Goal: Book appointment/travel/reservation

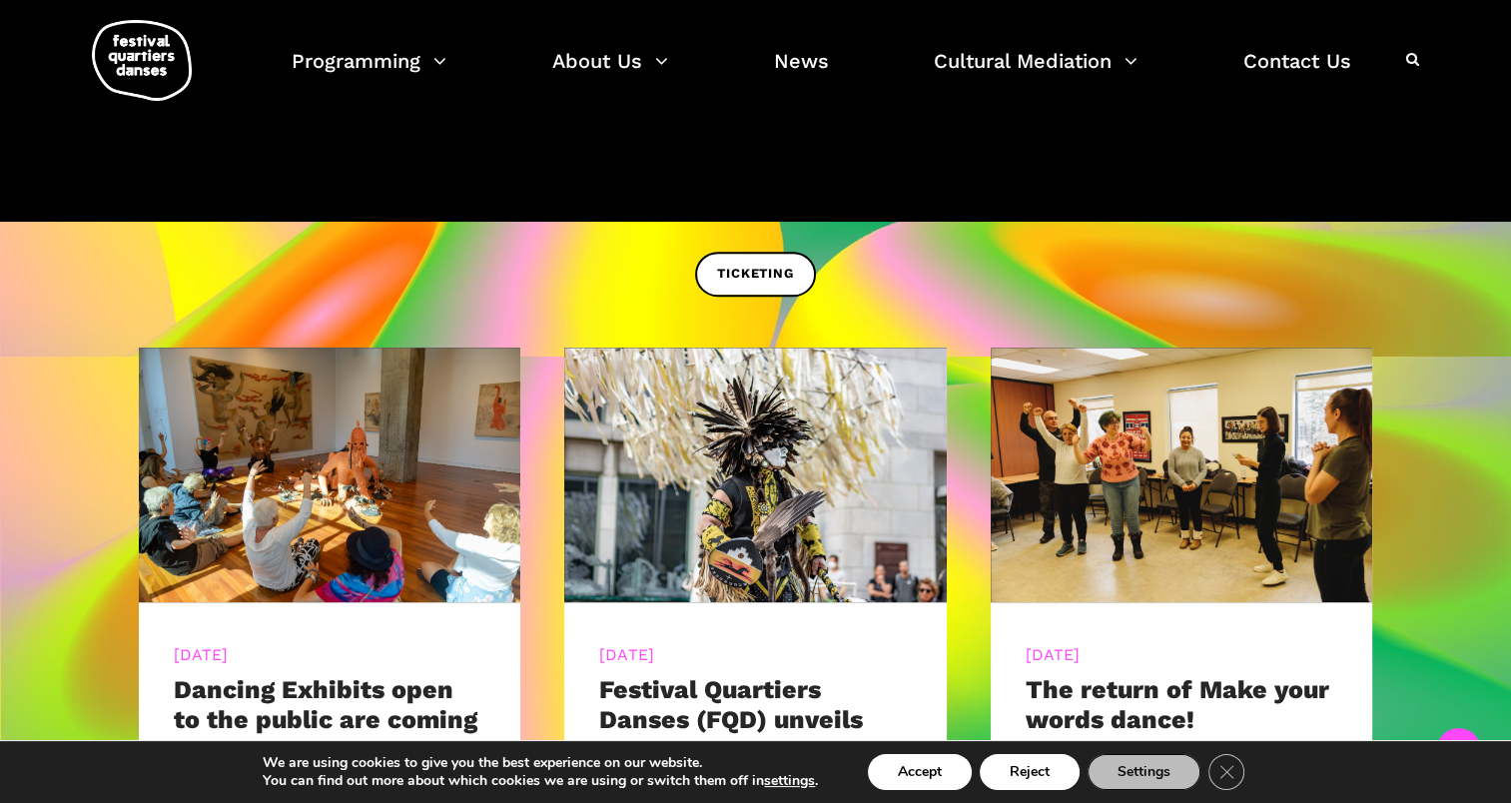
scroll to position [778, 0]
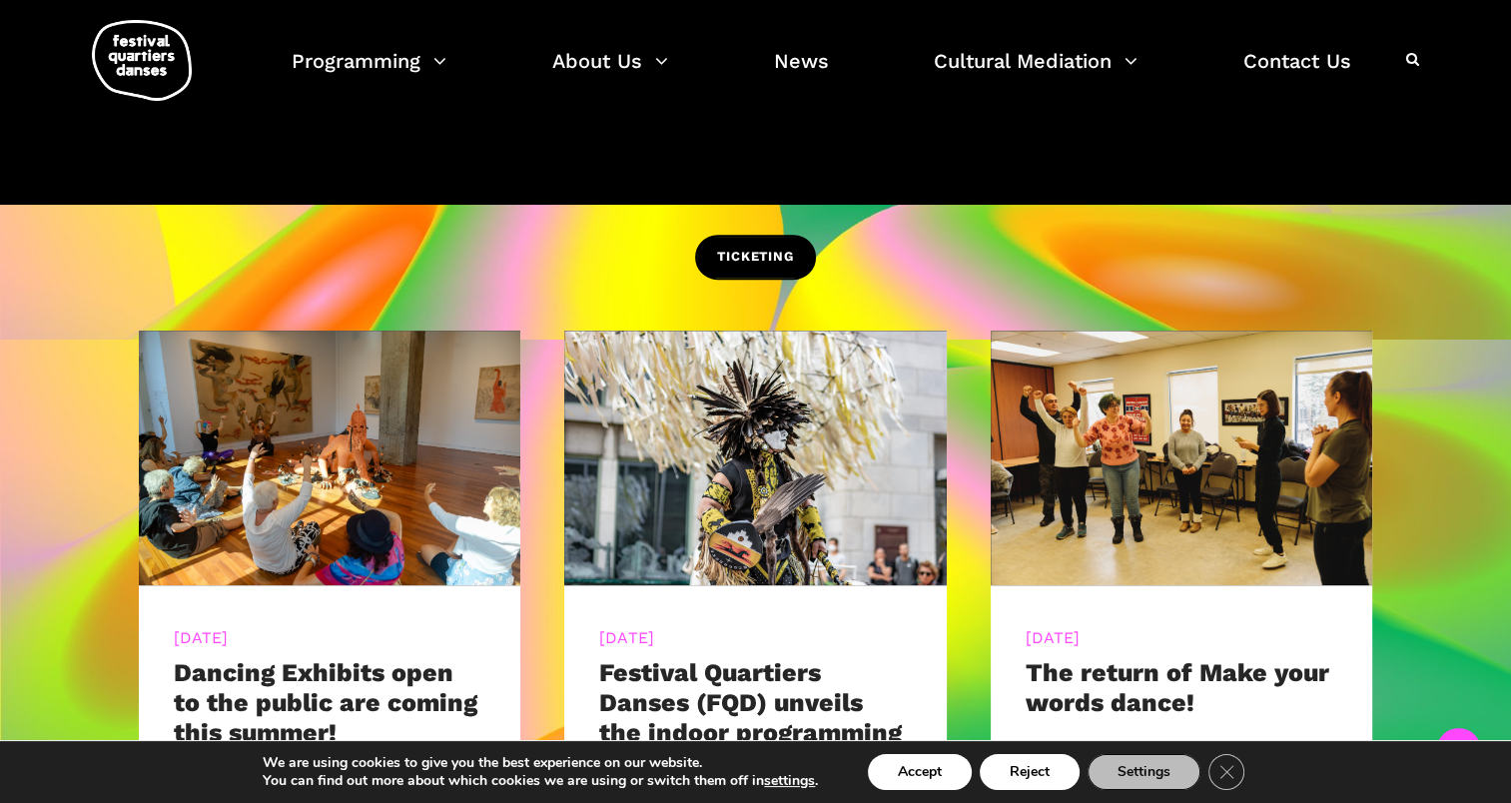
click at [747, 266] on span "TICKETING" at bounding box center [755, 257] width 76 height 21
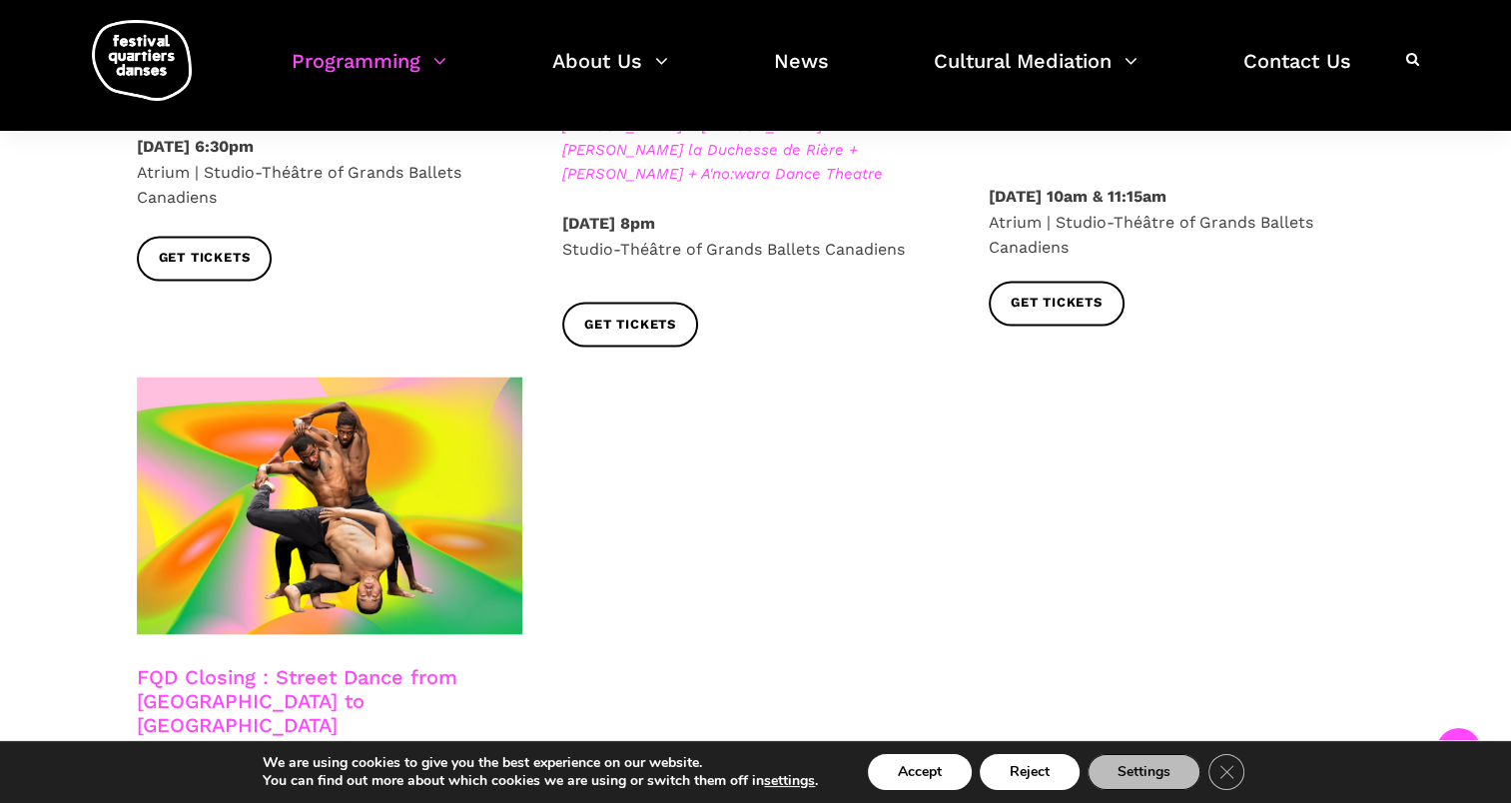
scroll to position [3330, 0]
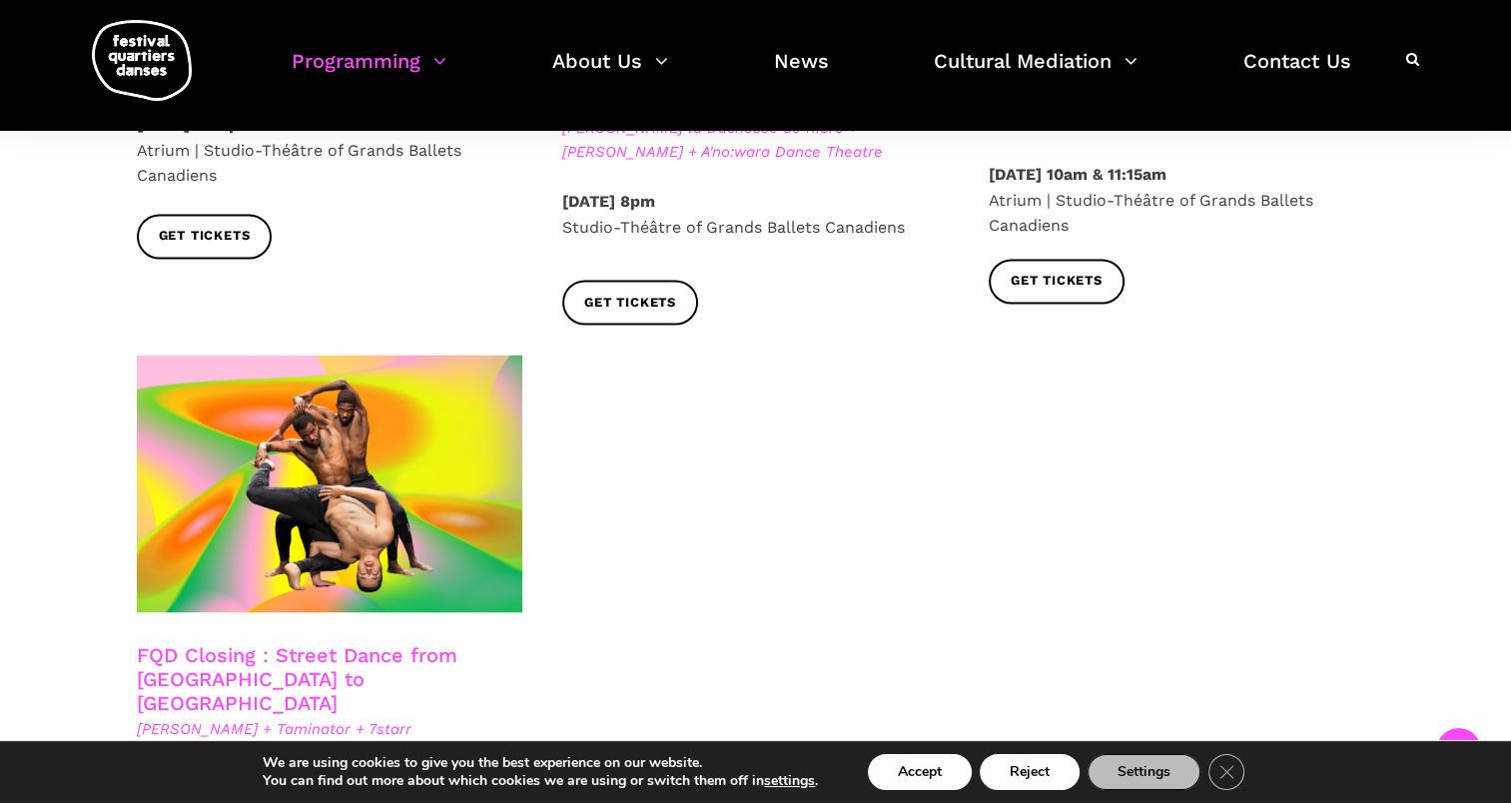
click at [296, 642] on link "FQD Closing : Street Dance from Copenhagen to Montreal" at bounding box center [297, 678] width 321 height 72
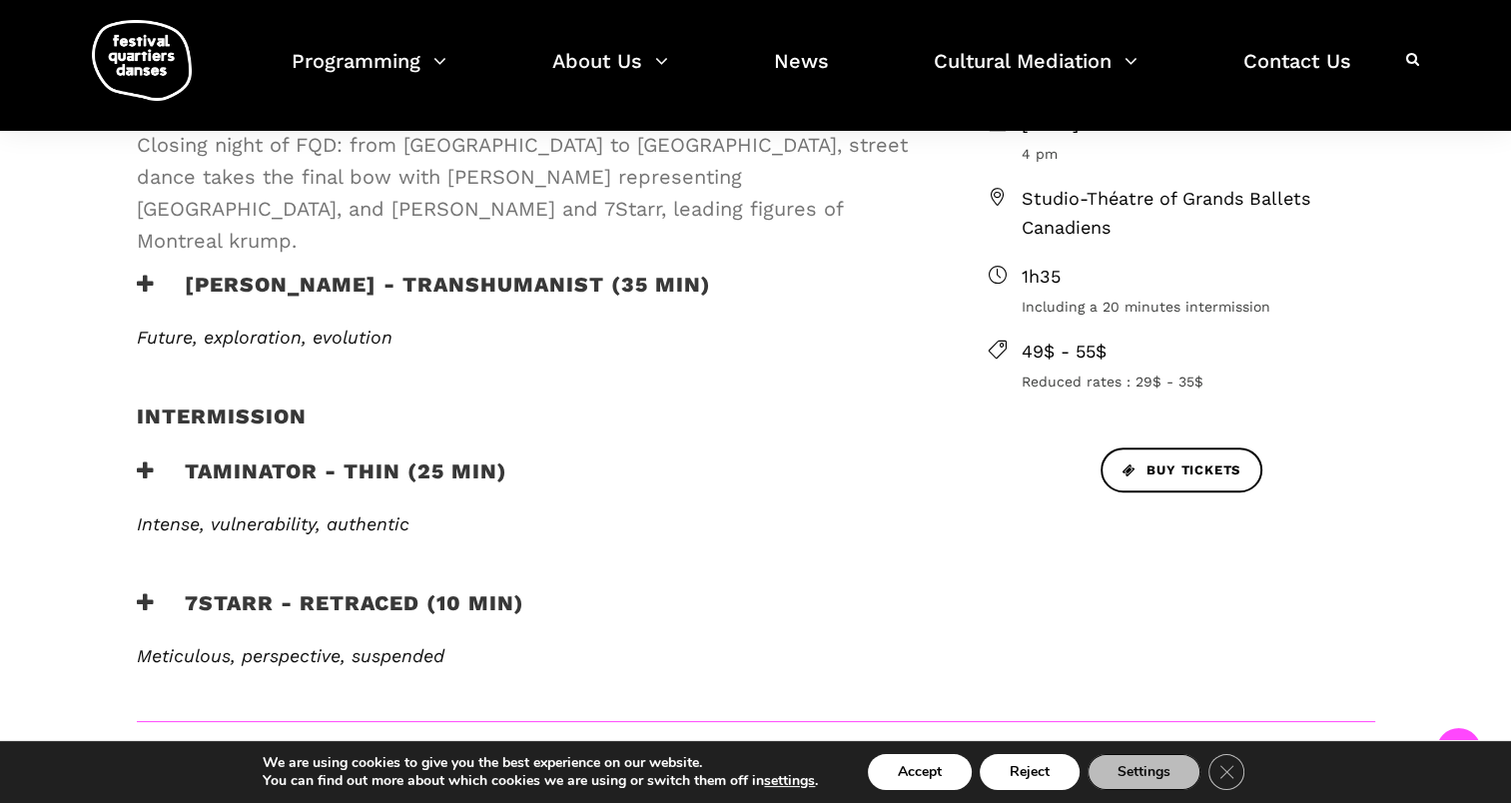
scroll to position [621, 0]
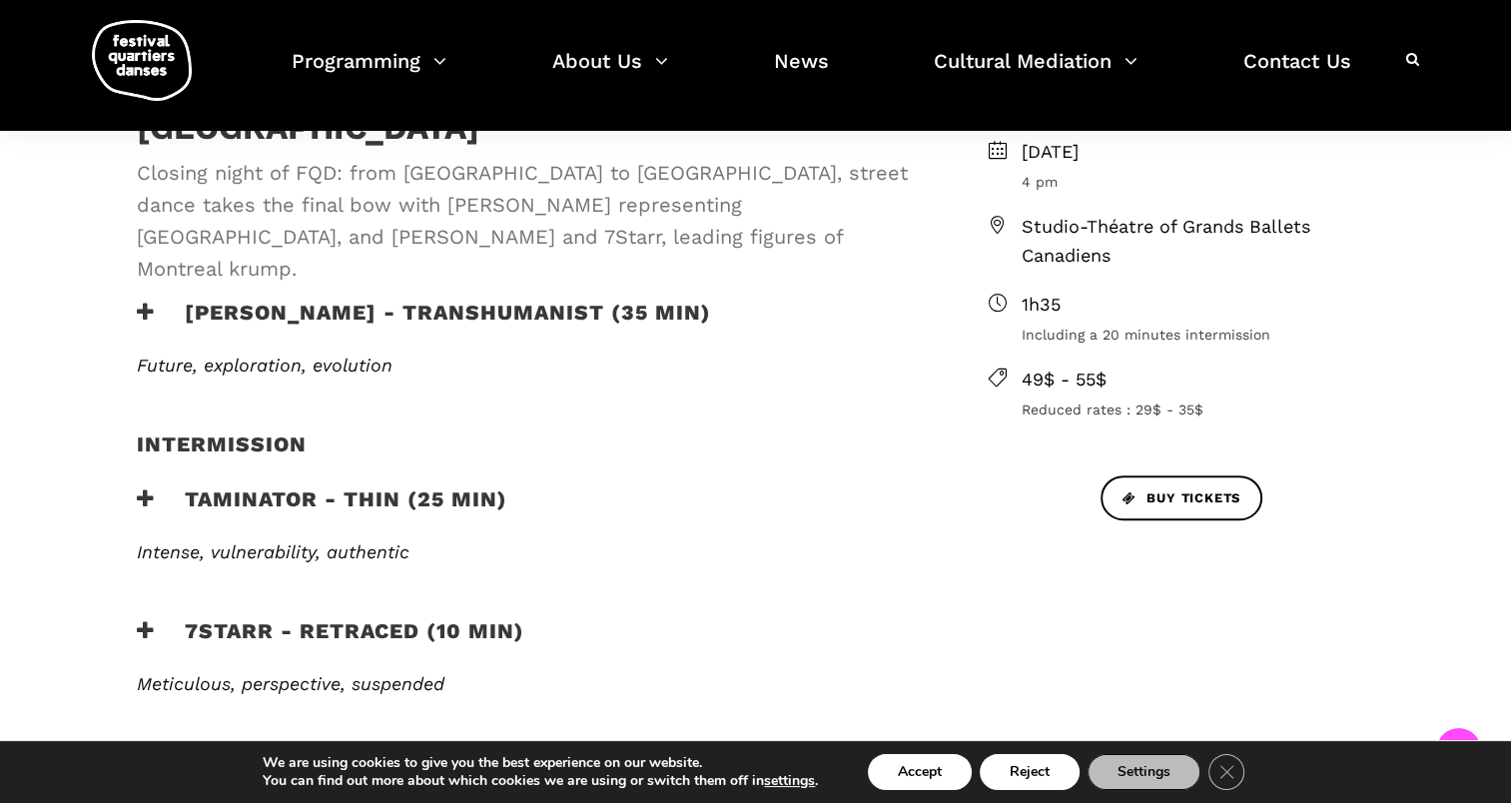
click at [1071, 224] on span "Studio-Théatre of Grands Ballets Canadiens" at bounding box center [1199, 242] width 354 height 58
click at [996, 222] on icon at bounding box center [998, 225] width 18 height 18
